Goal: Task Accomplishment & Management: Manage account settings

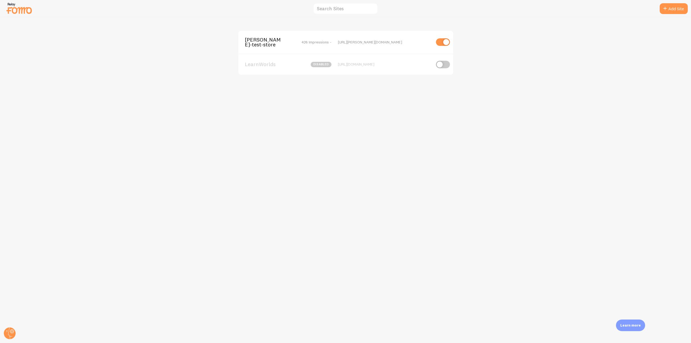
click at [269, 40] on span "[PERSON_NAME]-test-store" at bounding box center [266, 42] width 43 height 10
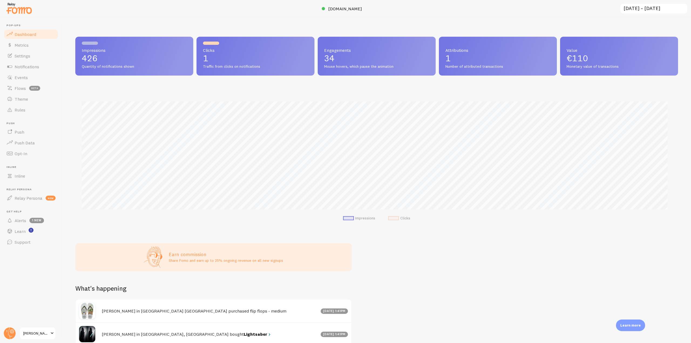
scroll to position [142, 599]
drag, startPoint x: 26, startPoint y: 100, endPoint x: 43, endPoint y: 104, distance: 16.9
click at [26, 100] on span "Theme" at bounding box center [21, 98] width 13 height 5
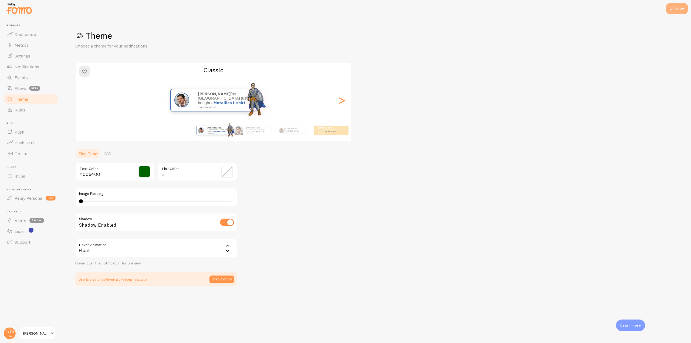
click at [683, 9] on button "Save" at bounding box center [677, 8] width 22 height 11
click at [22, 36] on span "Dashboard" at bounding box center [26, 34] width 22 height 5
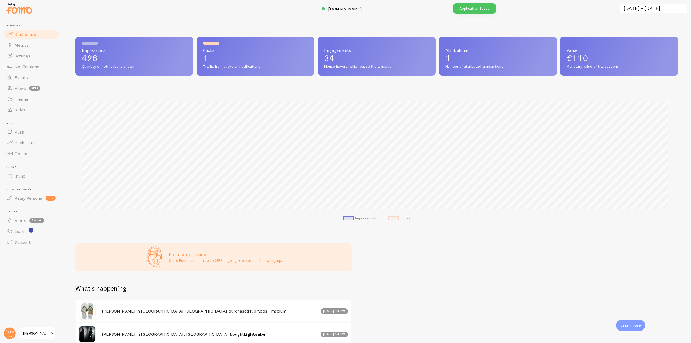
scroll to position [142, 599]
click at [357, 8] on span "[DOMAIN_NAME]" at bounding box center [345, 8] width 34 height 5
click at [23, 14] on img at bounding box center [19, 8] width 27 height 14
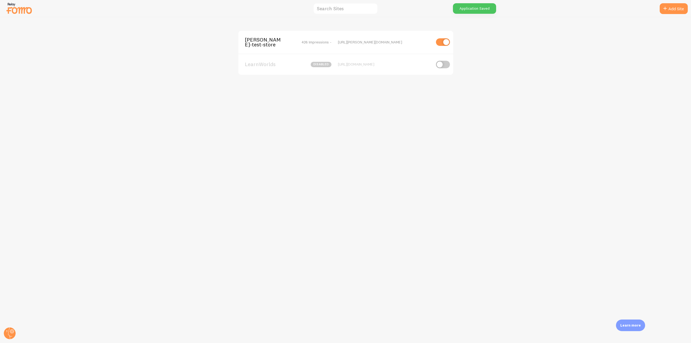
click at [254, 42] on span "[PERSON_NAME]-test-store" at bounding box center [266, 42] width 43 height 10
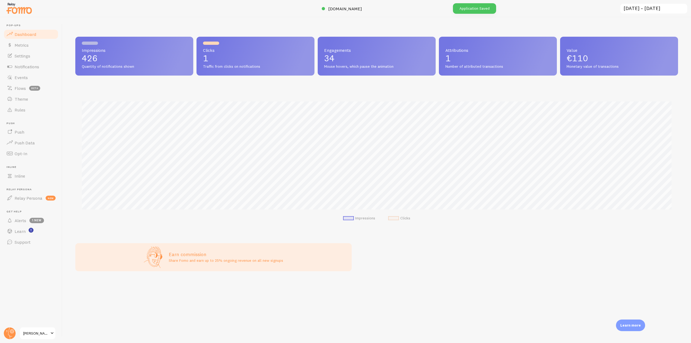
scroll to position [142, 599]
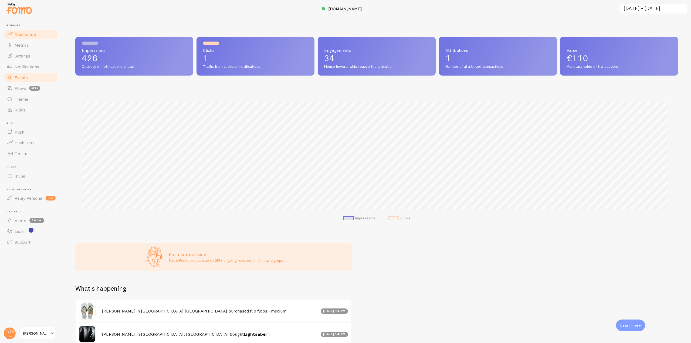
click at [36, 79] on link "Events" at bounding box center [31, 77] width 56 height 11
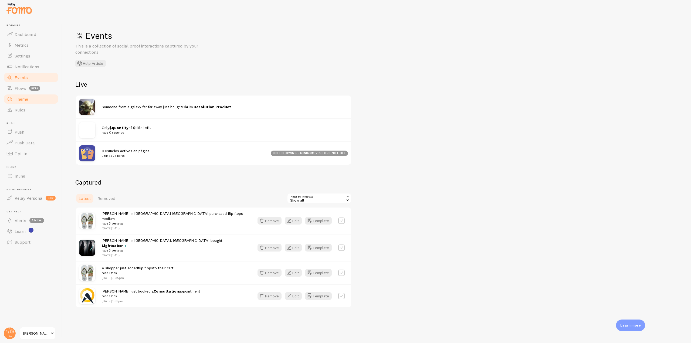
drag, startPoint x: 33, startPoint y: 96, endPoint x: 55, endPoint y: 99, distance: 22.5
click at [33, 96] on link "Theme" at bounding box center [31, 99] width 56 height 11
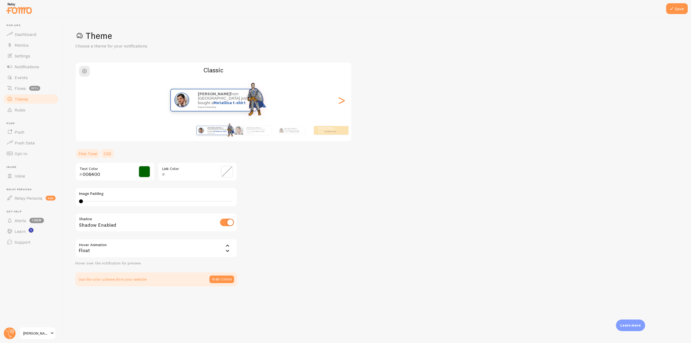
click at [109, 157] on link "CSS" at bounding box center [107, 153] width 14 height 11
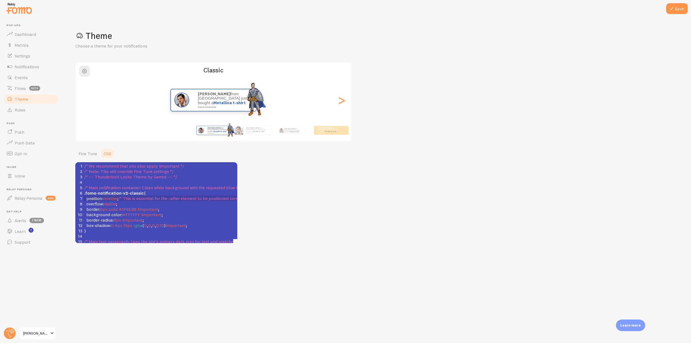
scroll to position [2, 0]
click at [113, 198] on span "relative" at bounding box center [110, 198] width 14 height 5
type textarea "relative"
click at [113, 198] on span "relative" at bounding box center [110, 198] width 14 height 5
click at [672, 9] on icon at bounding box center [671, 8] width 6 height 6
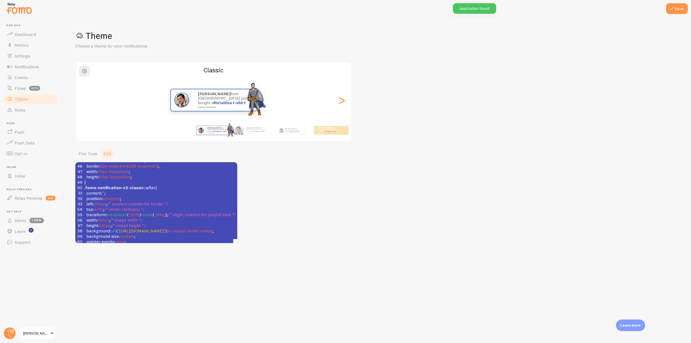
scroll to position [260, 0]
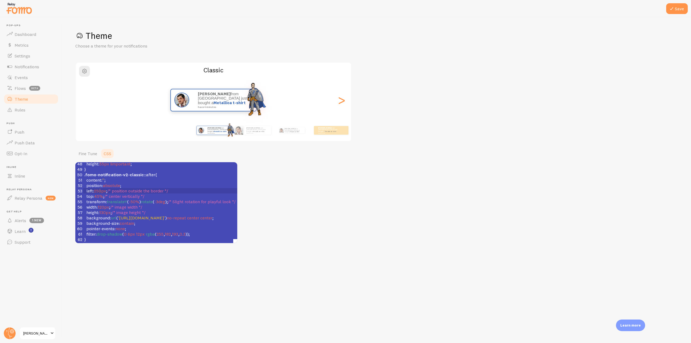
click at [99, 188] on span "250px" at bounding box center [100, 190] width 12 height 5
type textarea "6"
type textarea "7"
click at [674, 7] on icon at bounding box center [671, 8] width 6 height 6
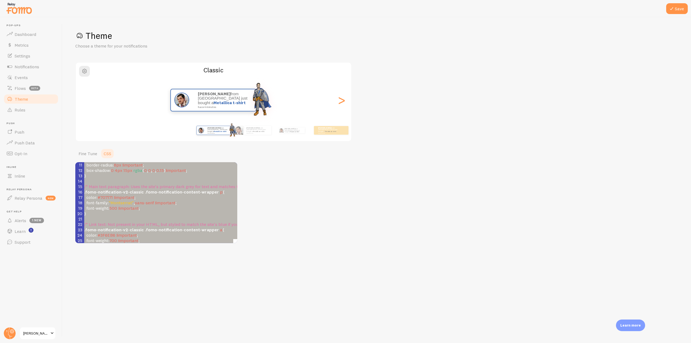
scroll to position [0, 0]
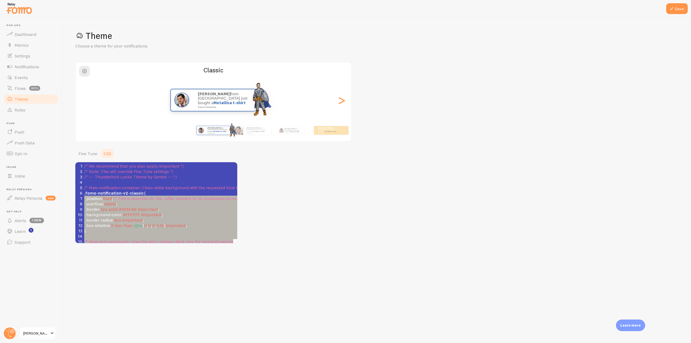
type textarea ".fomo-notification-v2-classic { position: fixed; /* This is essential for the :…"
drag, startPoint x: 96, startPoint y: 235, endPoint x: 79, endPoint y: 194, distance: 45.1
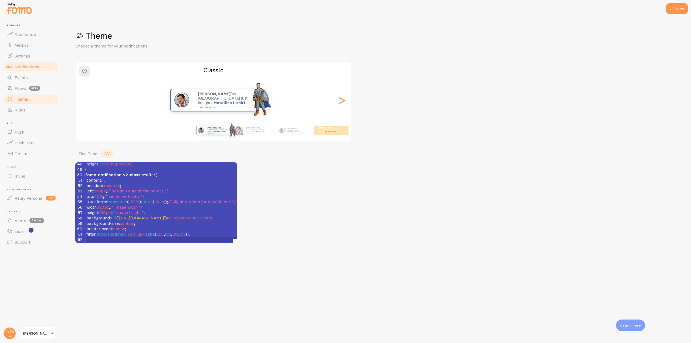
click at [42, 61] on link "Notifications" at bounding box center [31, 66] width 56 height 11
